Goal: Task Accomplishment & Management: Complete application form

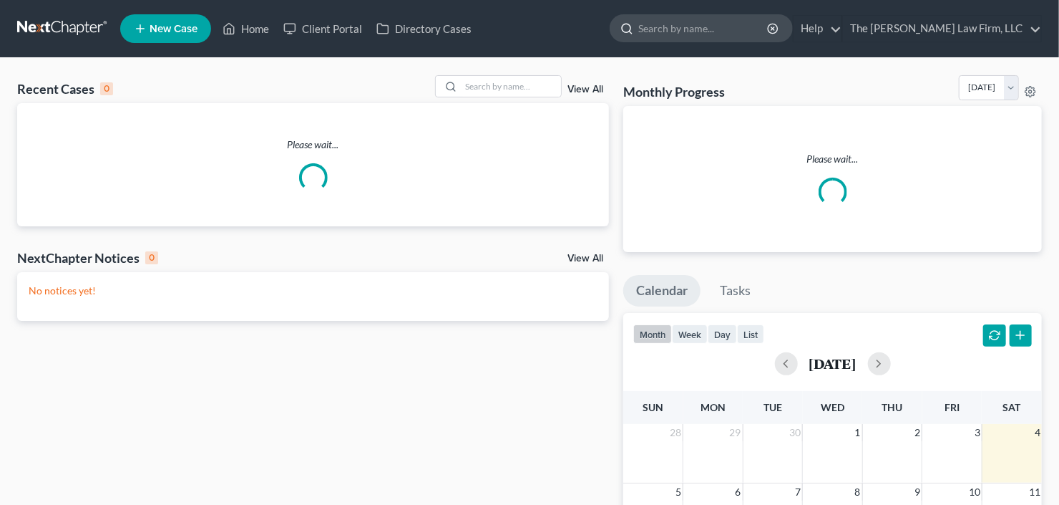
click at [710, 31] on input "search" at bounding box center [704, 28] width 131 height 26
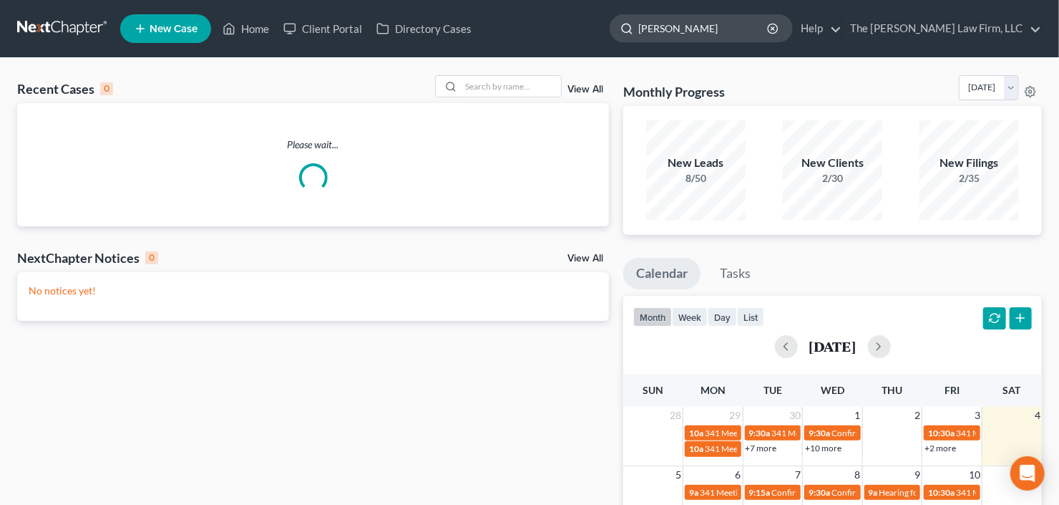
type input "[PERSON_NAME]"
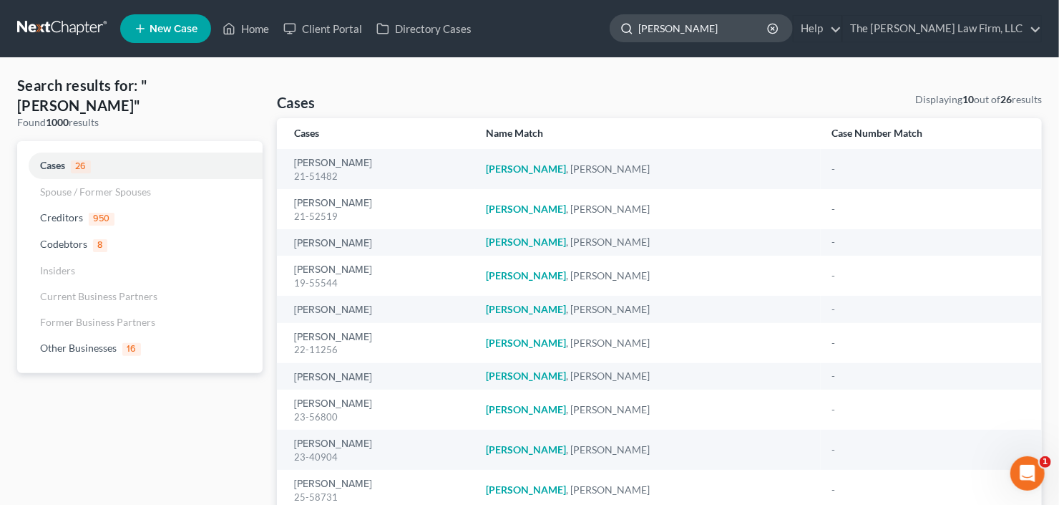
click at [713, 21] on input "[PERSON_NAME]" at bounding box center [704, 28] width 131 height 26
drag, startPoint x: 712, startPoint y: 29, endPoint x: 556, endPoint y: 69, distance: 160.4
click at [577, 63] on div "Home New Case Client Portal Directory Cases The [PERSON_NAME] Law Firm, LLC [EM…" at bounding box center [529, 306] width 1059 height 613
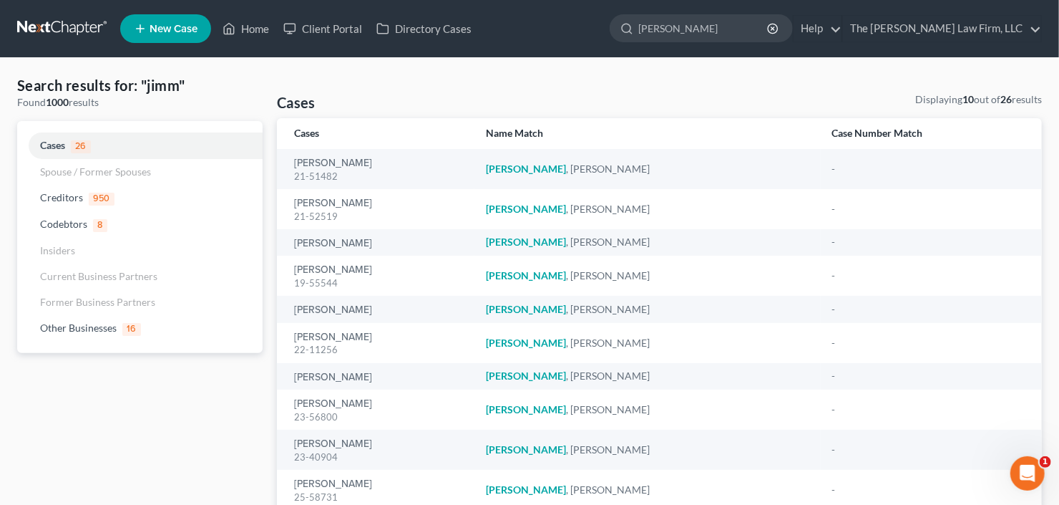
type input "[PERSON_NAME]"
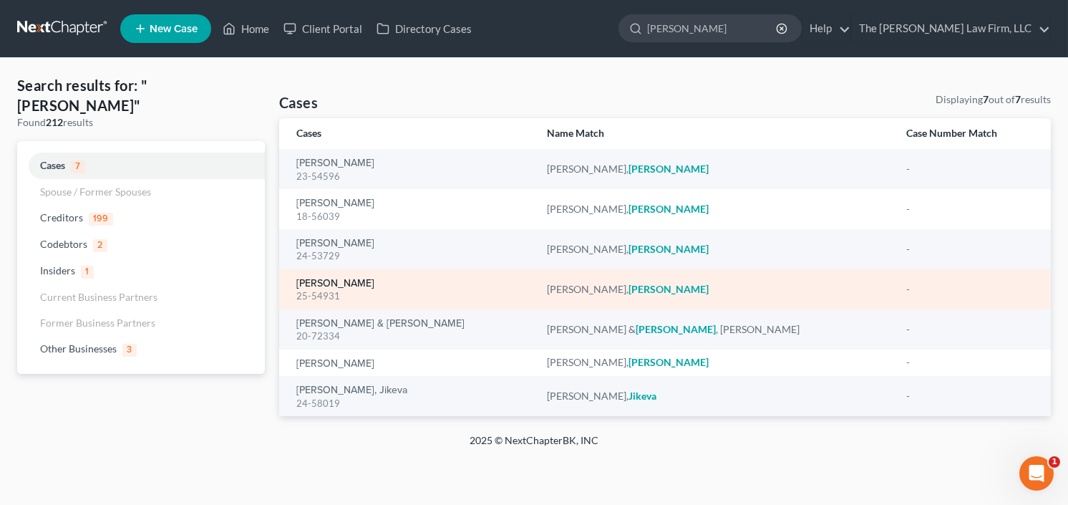
click at [320, 288] on link "[PERSON_NAME]" at bounding box center [335, 283] width 78 height 10
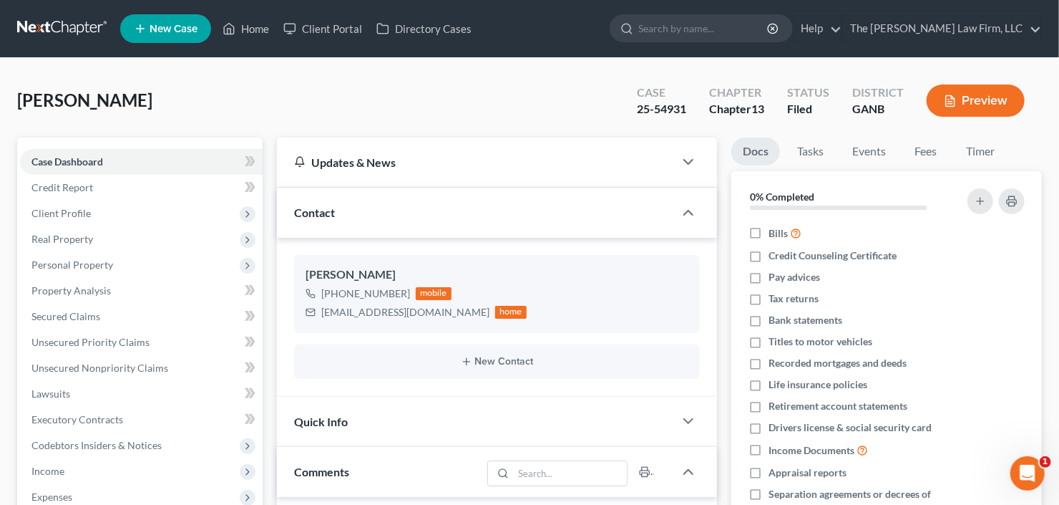
scroll to position [515, 0]
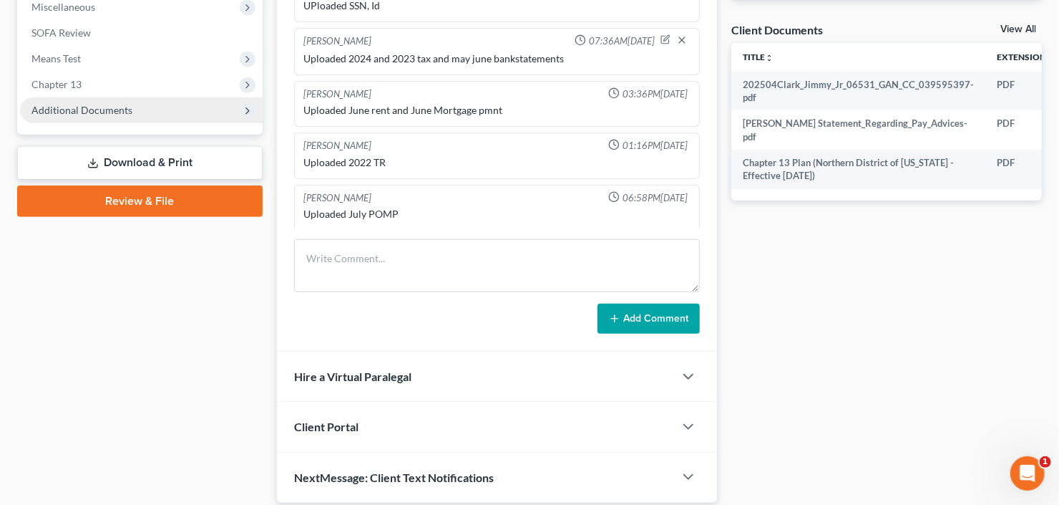
click at [79, 114] on span "Additional Documents" at bounding box center [81, 110] width 101 height 12
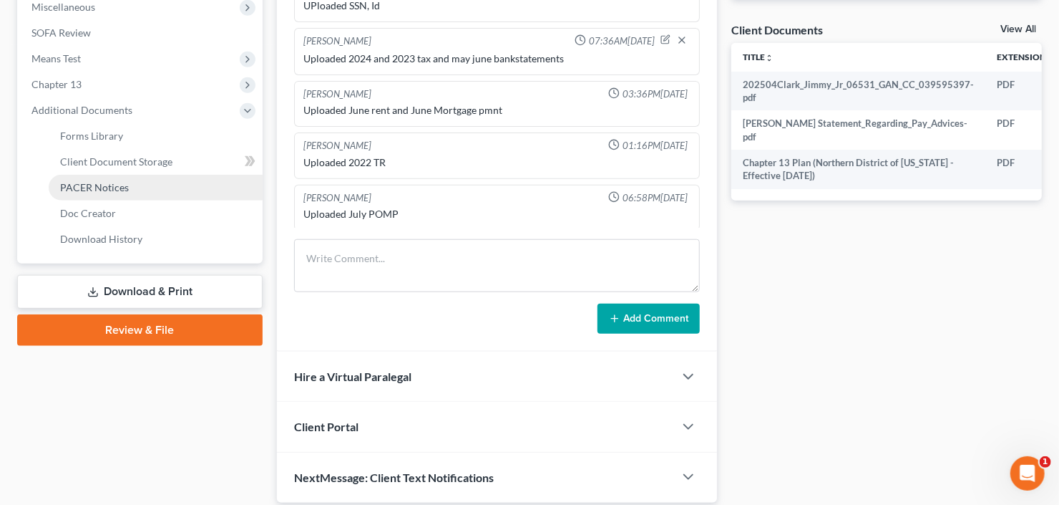
click at [82, 181] on span "PACER Notices" at bounding box center [94, 187] width 69 height 12
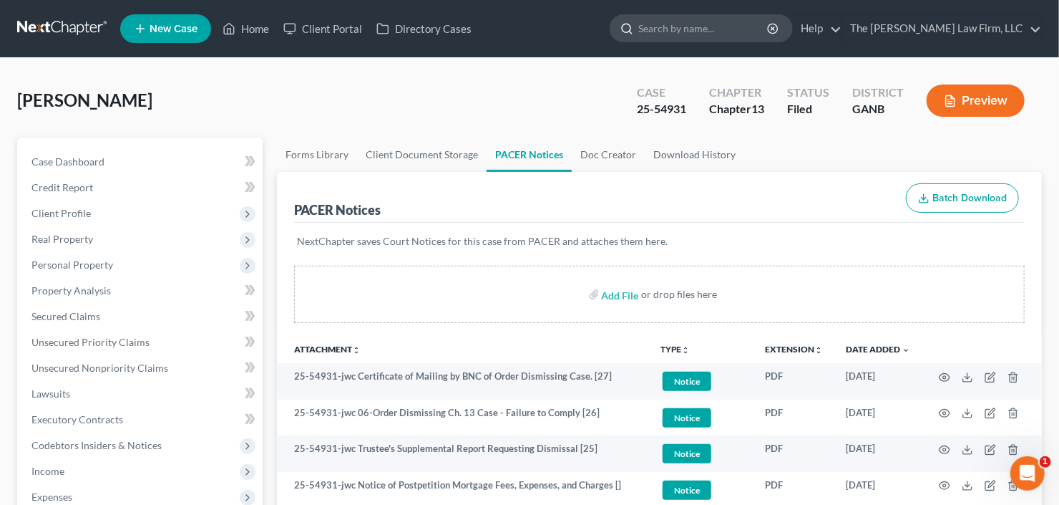
click at [730, 24] on input "search" at bounding box center [704, 28] width 131 height 26
type input "[PERSON_NAME]"
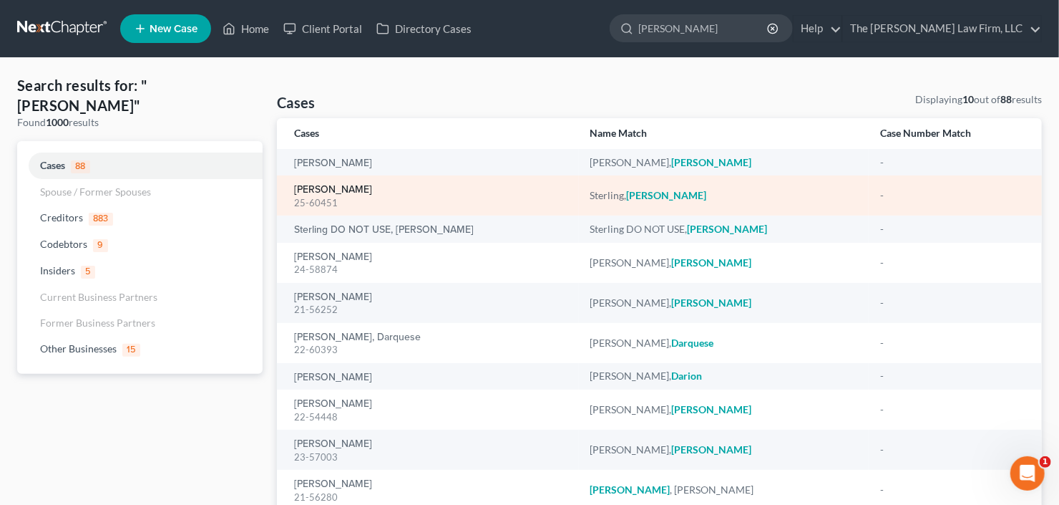
click at [315, 190] on link "[PERSON_NAME]" at bounding box center [333, 190] width 78 height 10
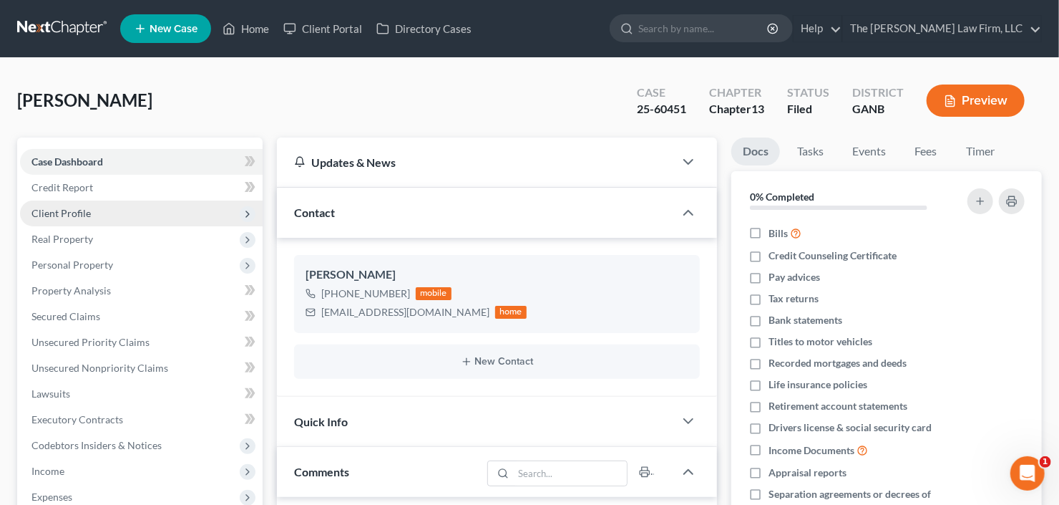
click at [54, 213] on span "Client Profile" at bounding box center [60, 213] width 59 height 12
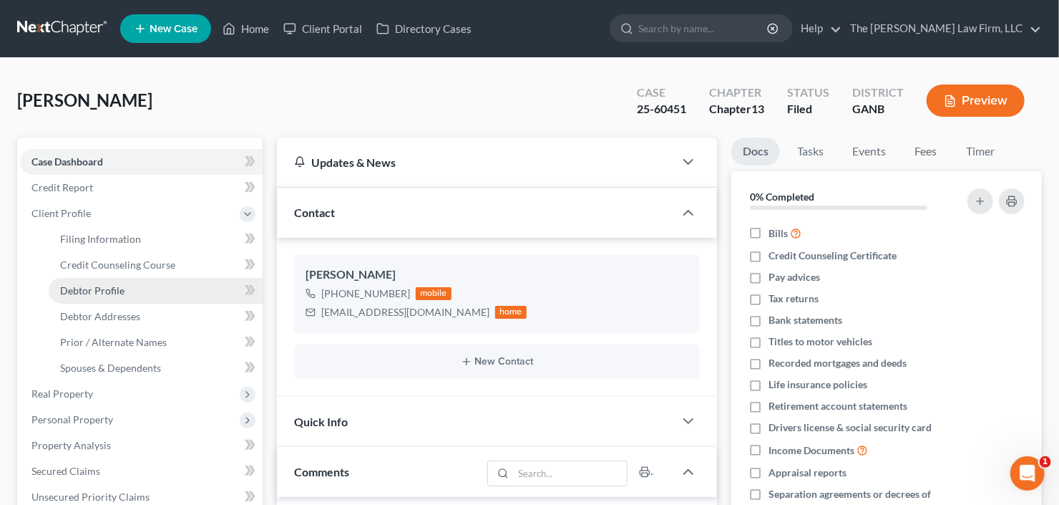
click at [82, 288] on span "Debtor Profile" at bounding box center [92, 290] width 64 height 12
select select "0"
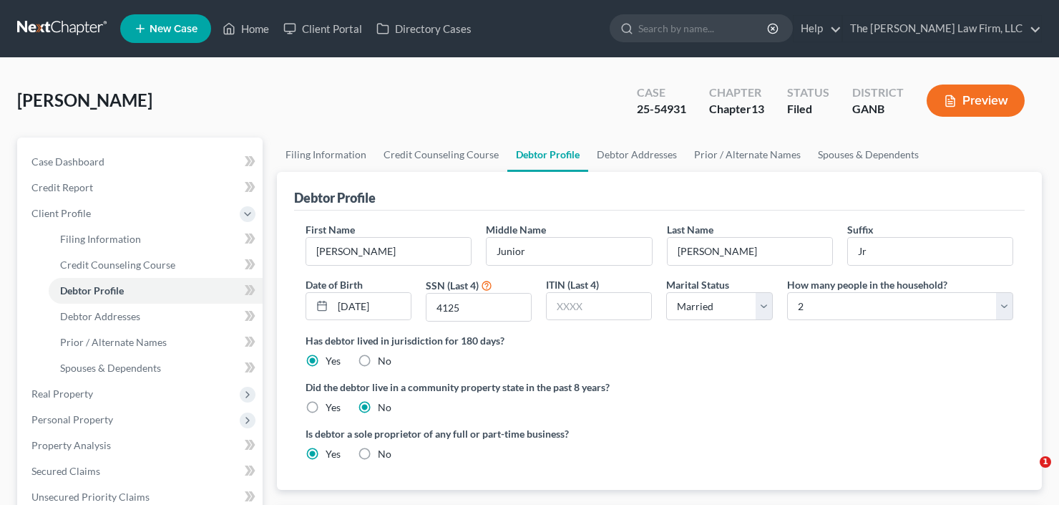
select select "1"
